Goal: Transaction & Acquisition: Purchase product/service

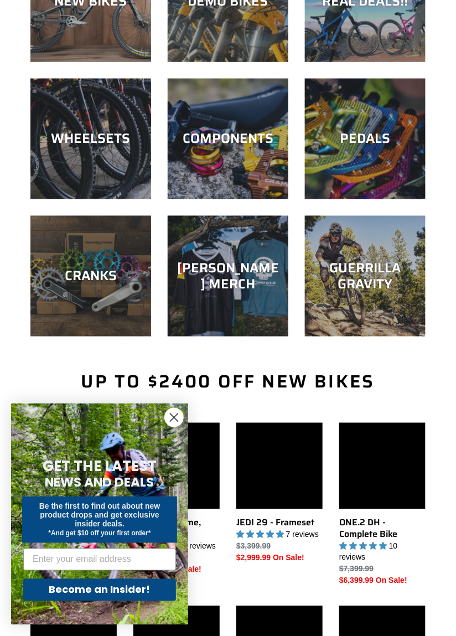
scroll to position [189, 0]
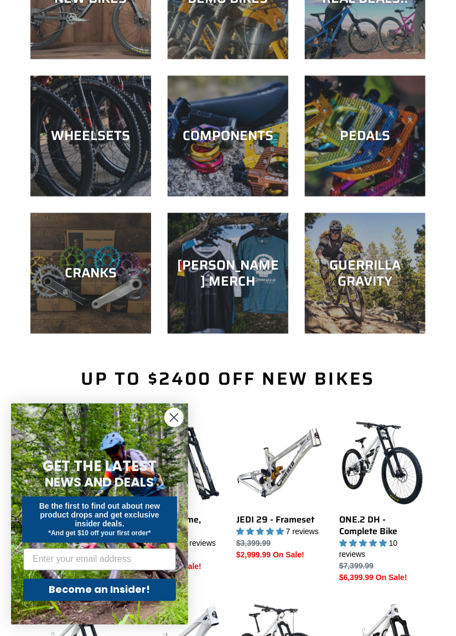
click at [173, 419] on icon "Close dialog" at bounding box center [174, 418] width 8 height 8
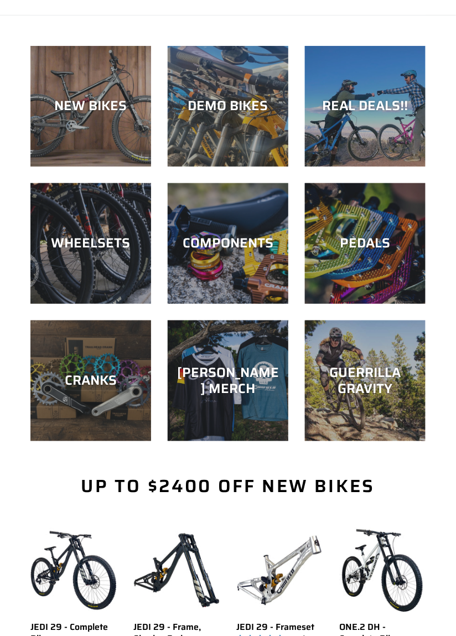
scroll to position [0, 0]
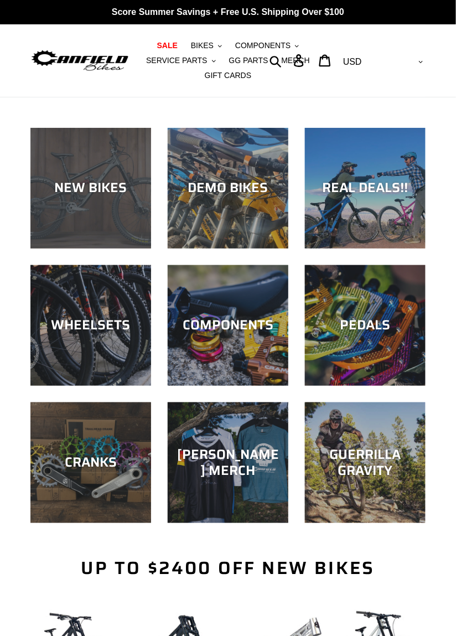
click at [82, 248] on div "NEW BIKES" at bounding box center [90, 248] width 121 height 0
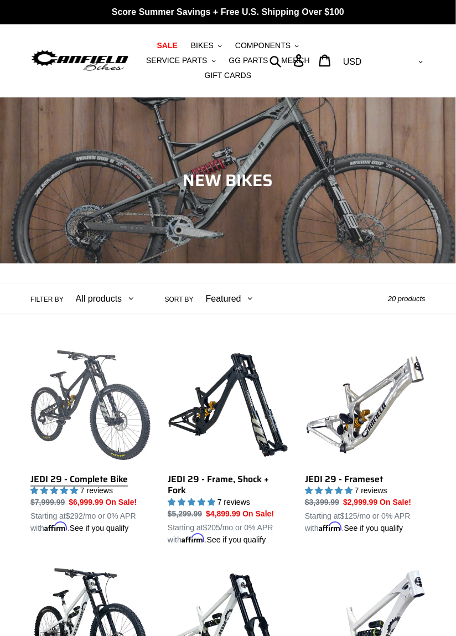
click at [70, 415] on link "JEDI 29 - Complete Bike" at bounding box center [90, 440] width 121 height 190
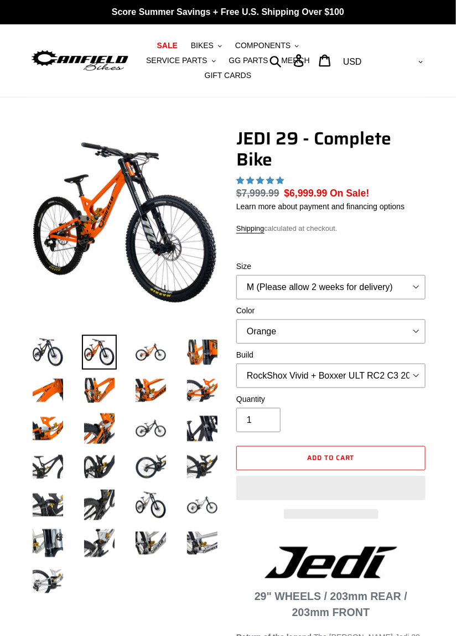
select select "highest-rating"
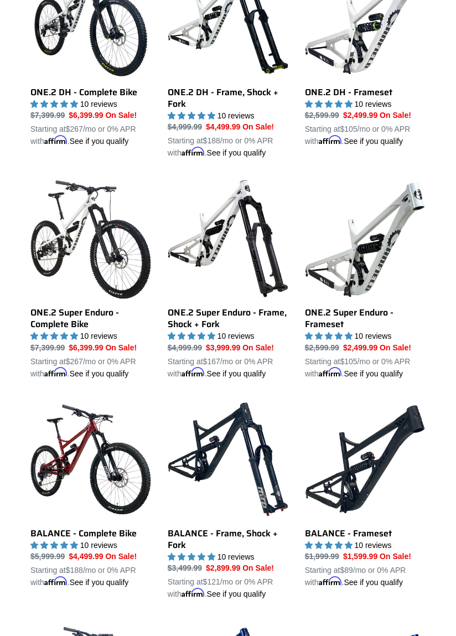
scroll to position [610, 0]
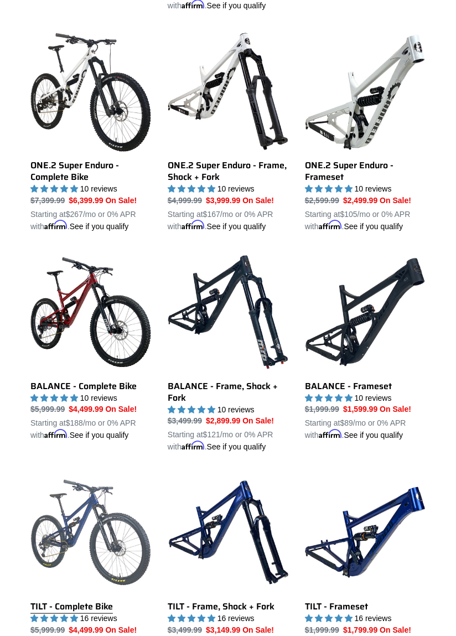
click at [69, 527] on link "TILT - Complete Bike" at bounding box center [90, 567] width 121 height 190
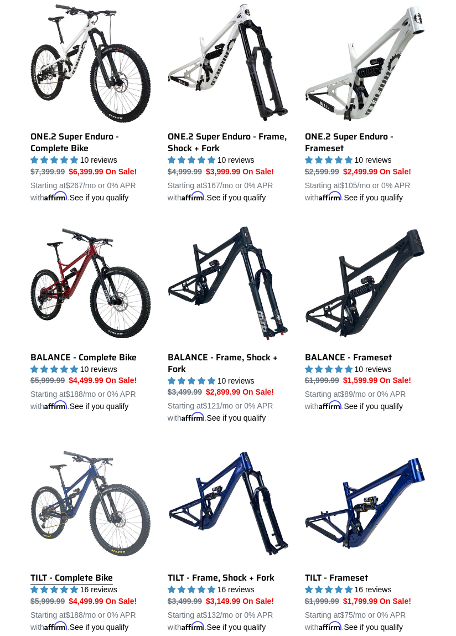
scroll to position [808, 0]
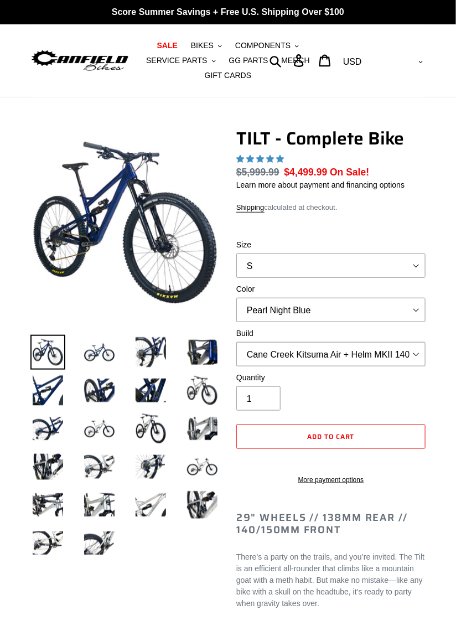
select select "highest-rating"
click at [413, 260] on select "S M L" at bounding box center [330, 265] width 189 height 24
select select "M"
click at [236, 253] on select "S M L" at bounding box center [330, 265] width 189 height 24
click at [414, 304] on select "Pearl Night Blue Stealth Silver Raw" at bounding box center [330, 310] width 189 height 24
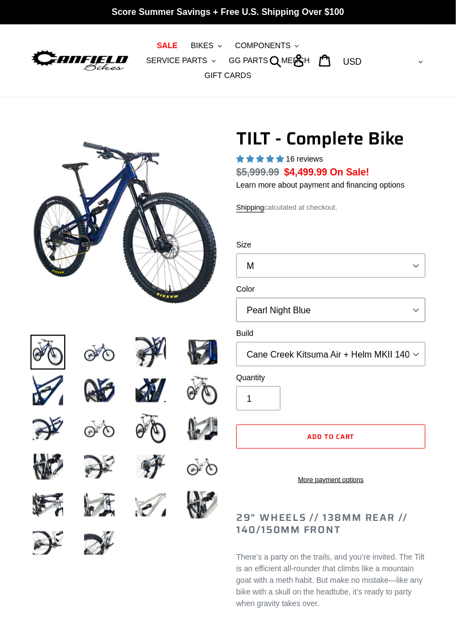
select select "Raw"
click at [236, 298] on select "Pearl Night Blue Stealth Silver Raw" at bounding box center [330, 310] width 189 height 24
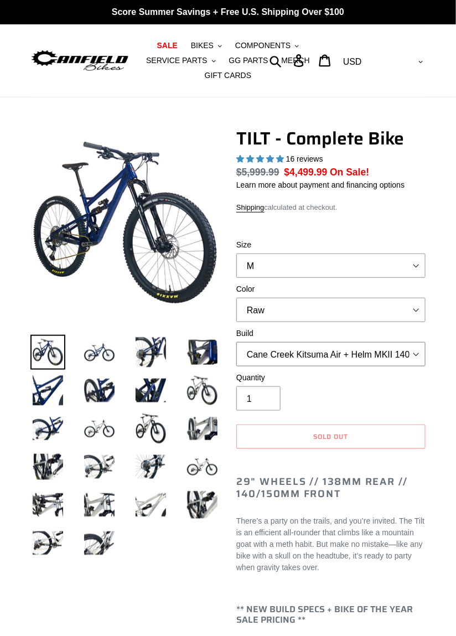
click at [413, 352] on select "Cane Creek Kitsuma Air + Helm MKII 140 + SRAM GX Cane Creek Kitsuma Air + Helm …" at bounding box center [330, 354] width 189 height 24
select select "Cane Creek Kitsuma Air + Helm MKII 140 + SRAM XO1"
click at [236, 342] on select "Cane Creek Kitsuma Air + Helm MKII 140 + SRAM GX Cane Creek Kitsuma Air + Helm …" at bounding box center [330, 354] width 189 height 24
click at [412, 308] on select "Pearl Night Blue Stealth Silver Raw" at bounding box center [330, 310] width 189 height 24
select select "Pearl Night Blue"
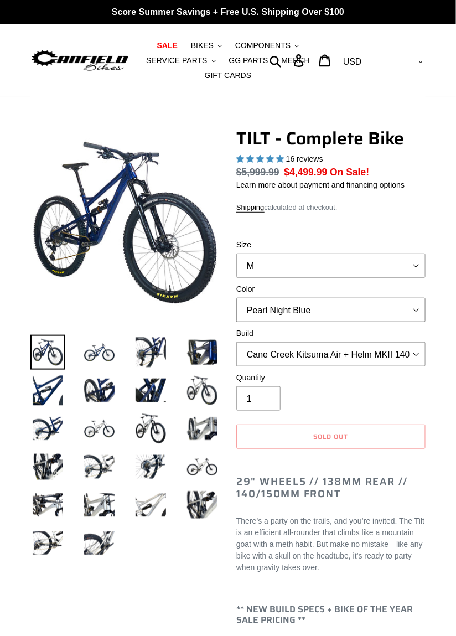
click at [236, 298] on select "Pearl Night Blue Stealth Silver Raw" at bounding box center [330, 310] width 189 height 24
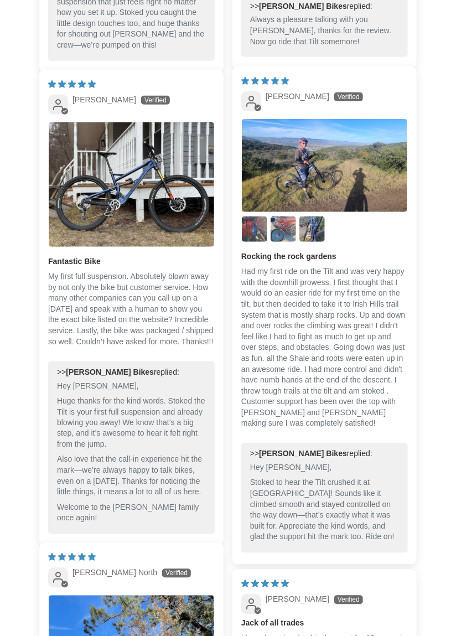
scroll to position [3945, 0]
